Goal: Use online tool/utility: Utilize a website feature to perform a specific function

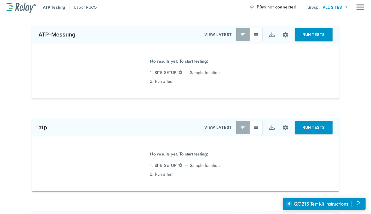
type input "*****"
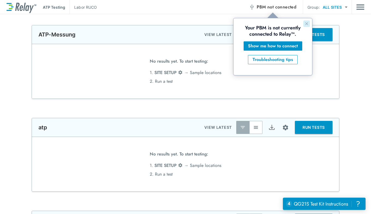
click at [308, 26] on button "Close guide" at bounding box center [306, 23] width 7 height 7
click at [269, 11] on button "PBM not connected" at bounding box center [273, 7] width 52 height 11
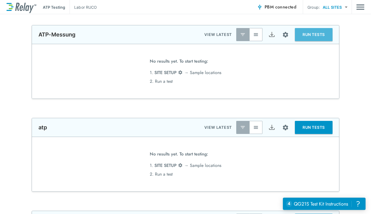
click at [308, 34] on button "RUN TESTS" at bounding box center [314, 34] width 38 height 13
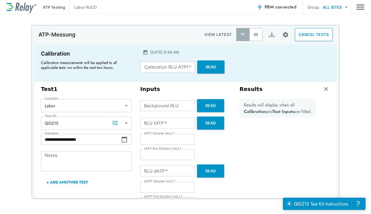
click at [207, 106] on button "Read" at bounding box center [210, 105] width 27 height 13
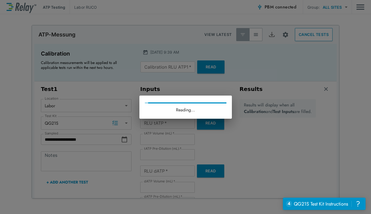
type input "*****"
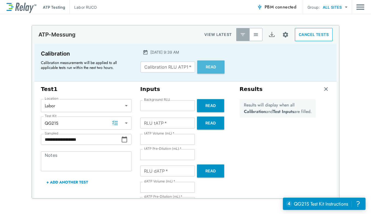
click at [204, 67] on button "Read" at bounding box center [210, 67] width 27 height 13
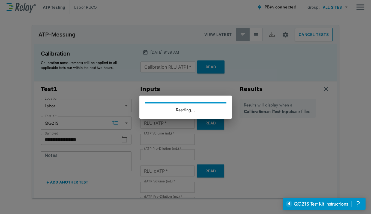
type input "*"
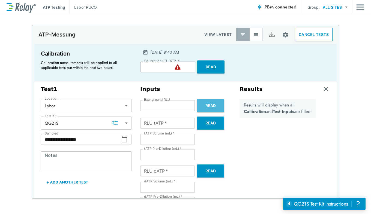
click at [206, 106] on button "Read" at bounding box center [210, 105] width 27 height 13
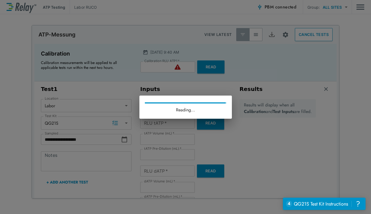
type input "*****"
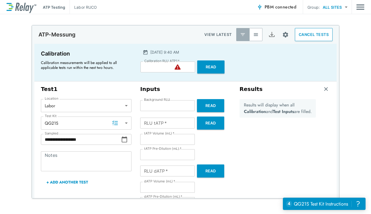
click at [206, 124] on button "Read" at bounding box center [210, 123] width 27 height 13
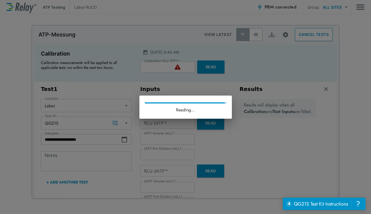
type input "*"
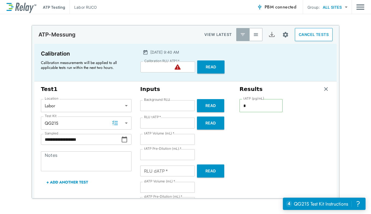
click at [209, 68] on button "Read" at bounding box center [210, 67] width 27 height 13
click at [210, 69] on button "Read" at bounding box center [210, 67] width 27 height 13
type input "*****"
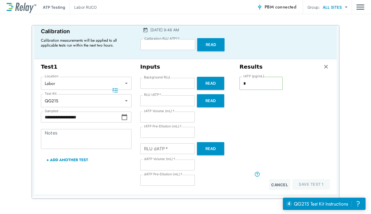
scroll to position [33, 0]
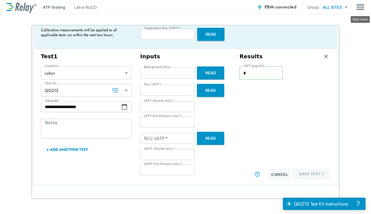
click at [357, 8] on img "Main menu" at bounding box center [360, 7] width 8 height 10
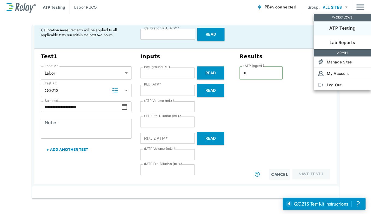
click at [231, 6] on div at bounding box center [185, 107] width 371 height 214
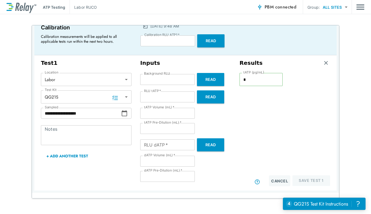
scroll to position [25, 0]
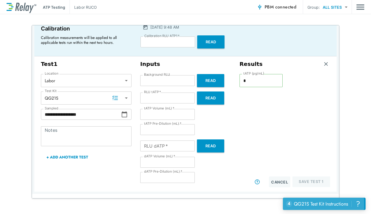
click at [335, 203] on div "QG21S Test Kit Instructions" at bounding box center [321, 204] width 54 height 7
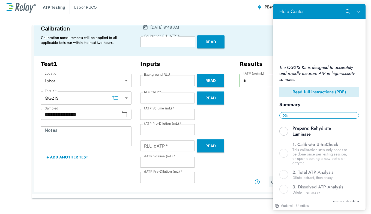
scroll to position [121, 0]
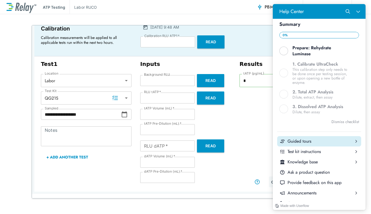
click at [309, 136] on button "Guided tours" at bounding box center [319, 141] width 84 height 10
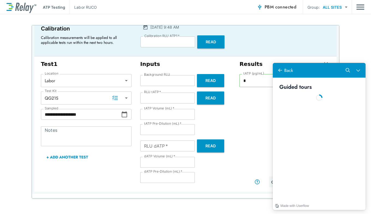
scroll to position [0, 0]
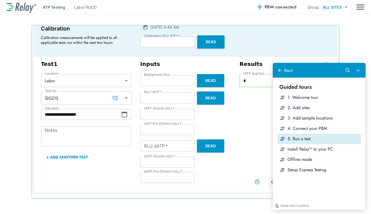
click at [303, 137] on div "5. Run a test" at bounding box center [322, 139] width 71 height 6
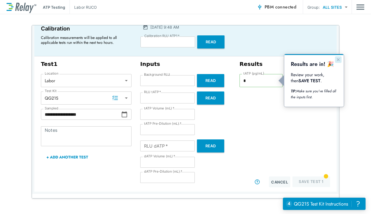
click at [337, 60] on icon "Close guide" at bounding box center [338, 60] width 4 height 4
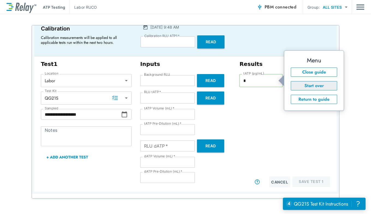
click at [309, 87] on button "Start over" at bounding box center [314, 85] width 46 height 9
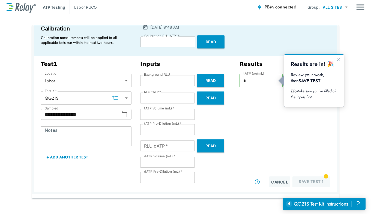
click at [303, 88] on div "Results are in! 🎉 Review your work, then SAVE TEST . TIP: Make sure you've fill…" at bounding box center [314, 81] width 46 height 40
drag, startPoint x: 337, startPoint y: 59, endPoint x: 337, endPoint y: 67, distance: 7.6
click at [338, 61] on icon "Close guide" at bounding box center [338, 60] width 4 height 4
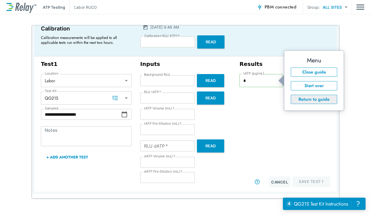
click at [302, 100] on button "Return to guide" at bounding box center [314, 99] width 46 height 9
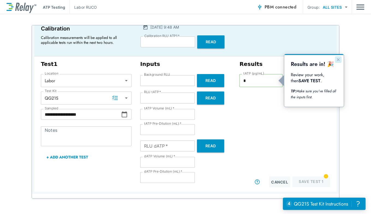
click at [338, 60] on icon "Close guide" at bounding box center [338, 60] width 4 height 4
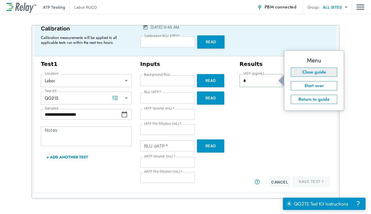
click at [312, 70] on button "Close guide" at bounding box center [314, 72] width 46 height 9
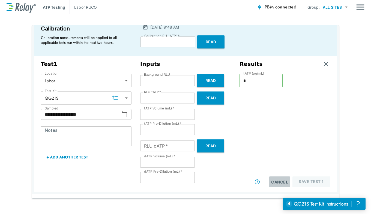
click at [271, 179] on button "Cancel" at bounding box center [279, 182] width 21 height 11
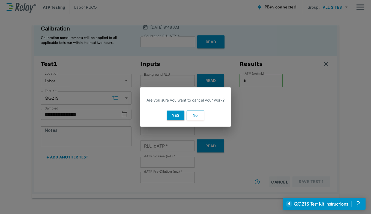
click at [178, 113] on button "Yes" at bounding box center [175, 116] width 17 height 10
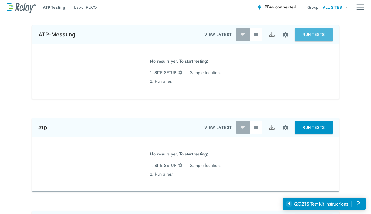
click at [309, 36] on button "RUN TESTS" at bounding box center [314, 34] width 38 height 13
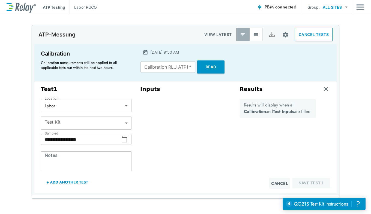
type input "*****"
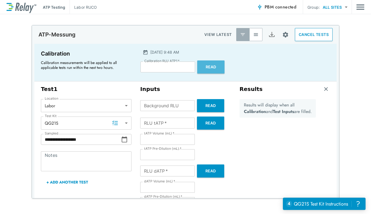
click at [204, 68] on button "Read" at bounding box center [210, 67] width 27 height 13
click at [213, 67] on button "Read" at bounding box center [210, 67] width 27 height 13
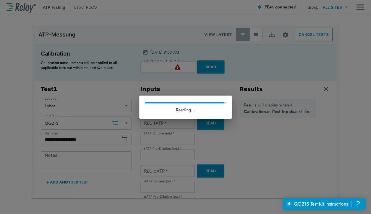
type input "*"
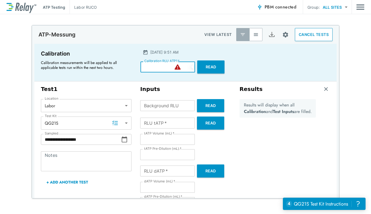
click at [148, 67] on input "*" at bounding box center [167, 67] width 55 height 11
click at [211, 63] on button "Read" at bounding box center [210, 67] width 27 height 13
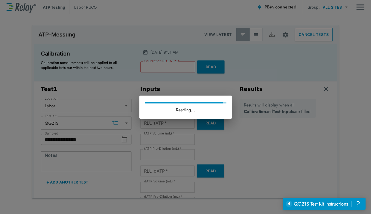
type input "*****"
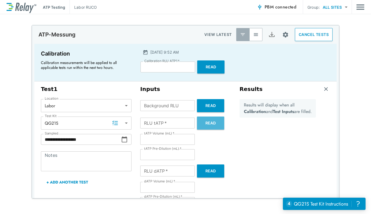
click at [203, 124] on button "Read" at bounding box center [210, 123] width 27 height 13
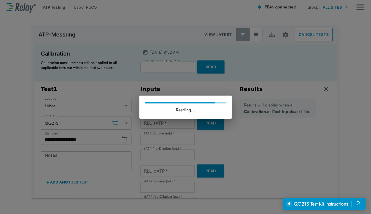
type input "**"
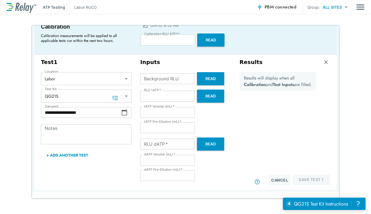
scroll to position [25, 0]
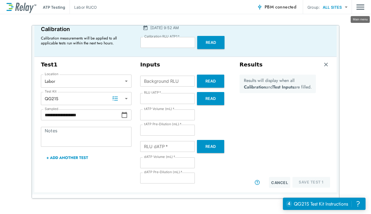
click at [360, 5] on img "Main menu" at bounding box center [360, 7] width 8 height 10
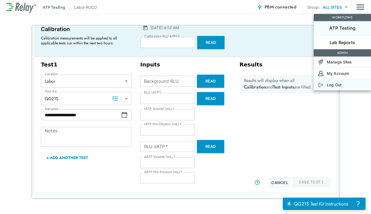
click at [335, 85] on p "Log Out" at bounding box center [334, 85] width 15 height 6
